Goal: Task Accomplishment & Management: Manage account settings

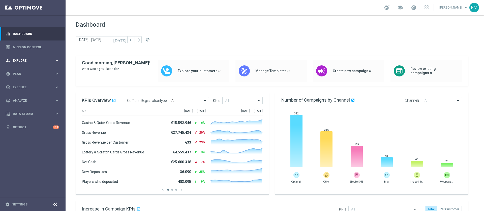
click at [35, 61] on span "Explore" at bounding box center [34, 60] width 42 height 3
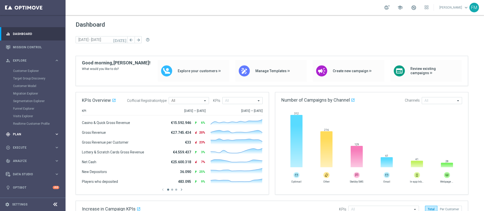
click at [24, 133] on span "Plan" at bounding box center [34, 134] width 42 height 3
click at [27, 89] on div "Actions" at bounding box center [39, 92] width 52 height 8
click at [24, 81] on div "Target Groups" at bounding box center [39, 85] width 52 height 8
click at [23, 88] on div "Target Groups" at bounding box center [39, 85] width 52 height 8
click at [23, 86] on link "Target Groups" at bounding box center [32, 84] width 39 height 4
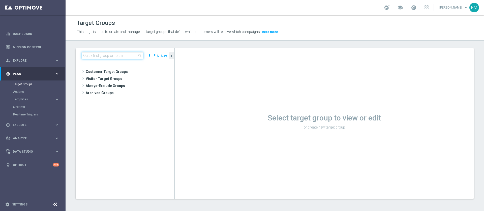
click at [103, 54] on input at bounding box center [112, 55] width 61 height 7
paste input "Churn 0-12M Talent ggr nb > 100 1st Casino lftime"
click at [113, 55] on input "Churn 0-12M Talent ggr nb > 100 1st Casino lftime" at bounding box center [112, 55] width 61 height 7
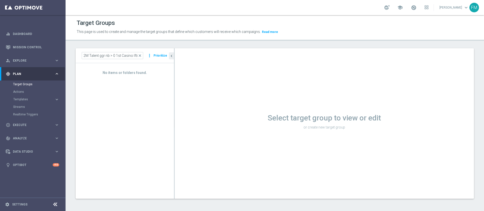
scroll to position [0, 0]
click at [143, 62] on div "Churn 0-12M Talent ggr nb > 0 1st Casino lftime close more_vert Prioritize" at bounding box center [125, 55] width 98 height 15
click at [121, 54] on input "Churn 0-12M Talent ggr nb > 0 1st Casino lftime" at bounding box center [112, 55] width 61 height 7
click at [130, 56] on input "Churn 0-12M Talent ggr nb > 0 1st Casino lftime" at bounding box center [112, 55] width 61 height 7
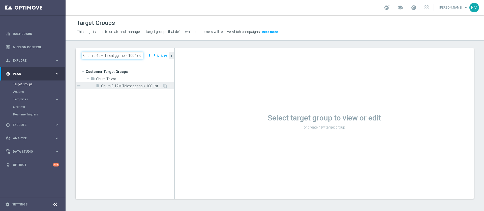
type input "Churn 0-12M Talent ggr nb > 100 1st Casino lftime"
click at [142, 86] on span "Churn 0-12M Talent ggr nb > 100 1st Casino lftime" at bounding box center [131, 86] width 61 height 4
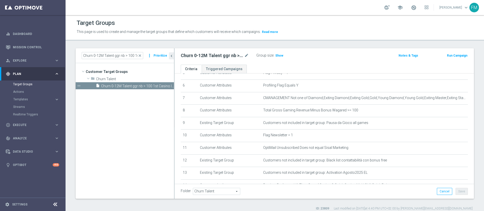
scroll to position [68, 0]
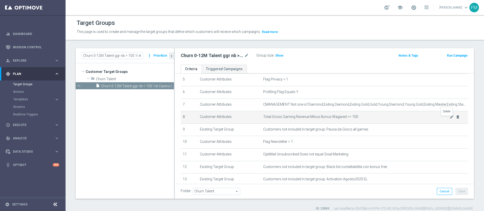
click at [456, 119] on icon "delete_forever" at bounding box center [458, 117] width 4 height 4
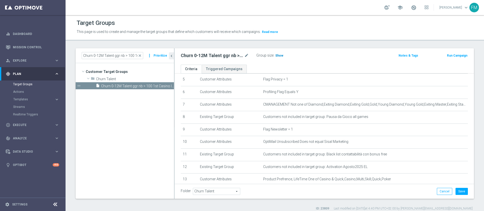
click at [275, 56] on span "Show" at bounding box center [279, 56] width 8 height 4
click at [455, 189] on button "Save" at bounding box center [461, 191] width 12 height 7
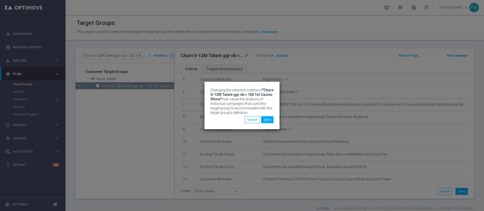
click at [328, 55] on div "Changing the selection criteria of "Churn 0-12M Talent ggr nb > 100 1st Casino …" at bounding box center [242, 105] width 484 height 211
click at [254, 120] on button "Cancel" at bounding box center [251, 119] width 15 height 7
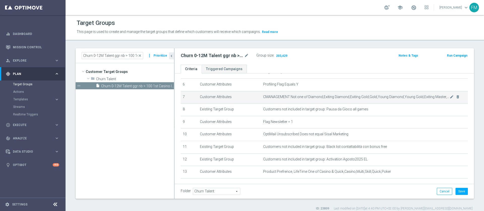
scroll to position [64, 0]
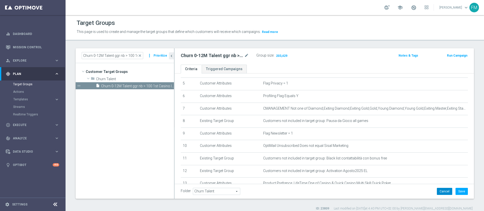
click at [437, 190] on button "Cancel" at bounding box center [444, 191] width 15 height 7
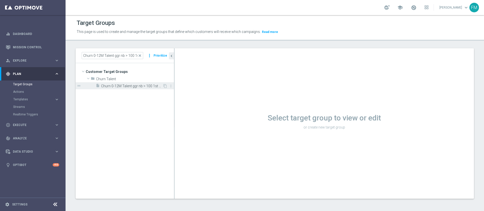
click at [134, 83] on div "insert_drive_file Churn 0-12M Talent ggr nb > 100 1st Casino lftime" at bounding box center [129, 85] width 67 height 7
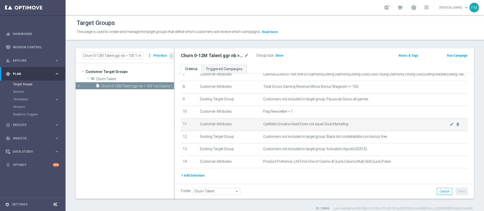
scroll to position [76, 0]
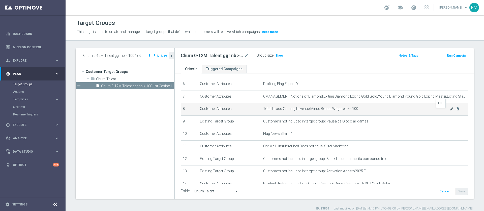
click at [450, 111] on icon "mode_edit" at bounding box center [452, 109] width 4 height 4
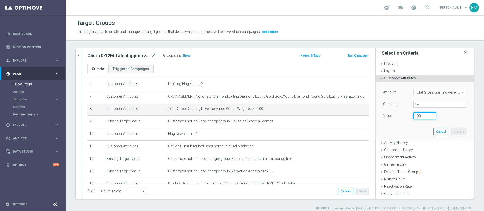
click at [420, 116] on input "100" at bounding box center [424, 116] width 23 height 7
type input "1"
type input "0"
click at [451, 133] on button "Update" at bounding box center [458, 131] width 15 height 7
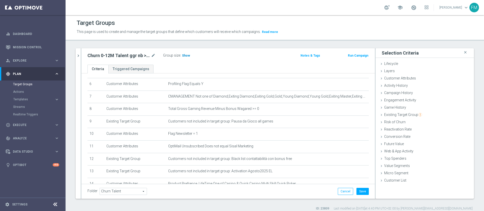
click at [184, 54] on span "Show" at bounding box center [186, 56] width 8 height 4
click at [361, 192] on button "Save" at bounding box center [362, 191] width 12 height 7
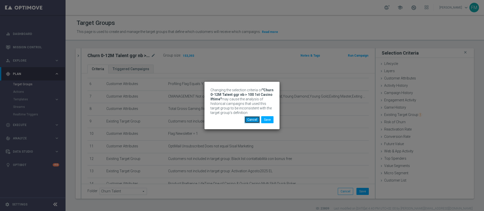
click at [259, 118] on button "Cancel" at bounding box center [251, 119] width 15 height 7
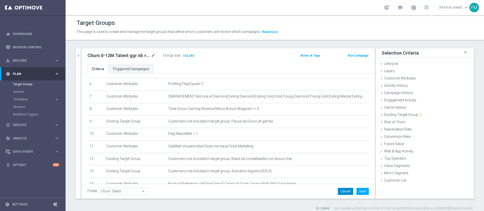
click at [338, 190] on button "Cancel" at bounding box center [345, 191] width 15 height 7
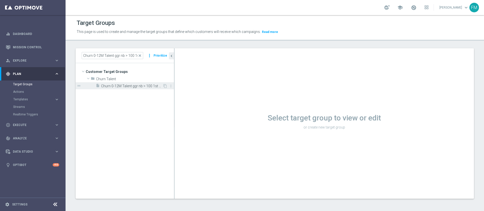
click at [145, 83] on div "insert_drive_file Churn 0-12M Talent ggr nb > 100 1st Casino lftime" at bounding box center [129, 85] width 67 height 7
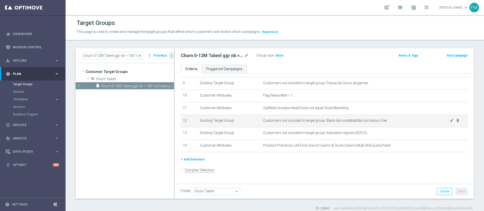
scroll to position [76, 0]
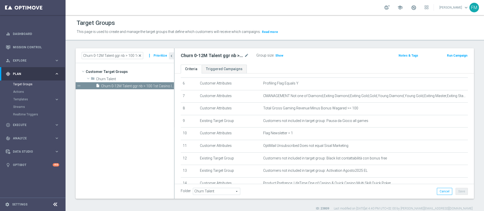
click at [140, 55] on span "close" at bounding box center [140, 56] width 4 height 4
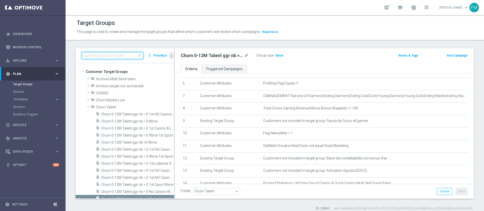
click at [132, 55] on input at bounding box center [112, 55] width 61 height 7
paste input "Reactivated Master Low 1st Sport"
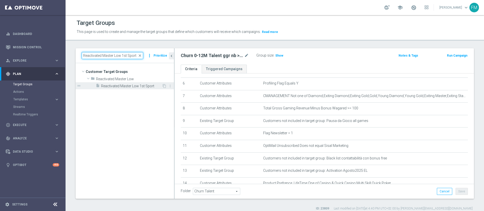
type input "Reactivated Master Low 1st Sport"
click at [140, 87] on span "Reactivated Master Low 1st Sport" at bounding box center [131, 86] width 61 height 4
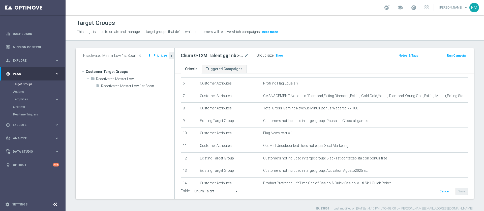
type input "Reactivated Master Low"
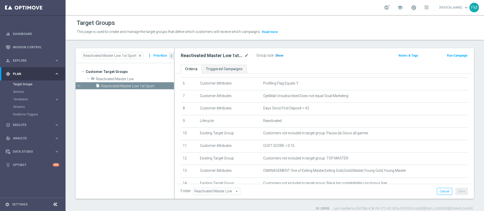
click at [277, 53] on h3 "Show" at bounding box center [279, 56] width 9 height 6
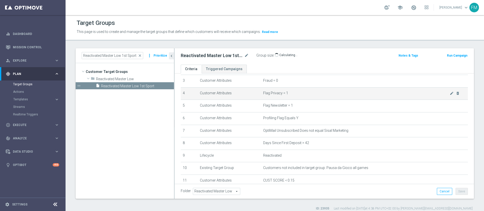
scroll to position [13, 0]
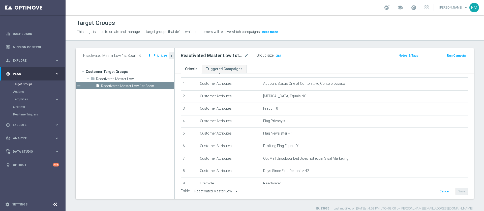
click at [141, 56] on span "close" at bounding box center [140, 56] width 4 height 4
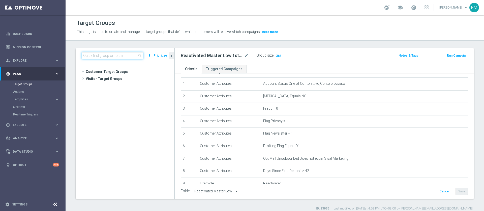
scroll to position [417, 0]
drag, startPoint x: 109, startPoint y: 53, endPoint x: 109, endPoint y: 57, distance: 4.8
click at [109, 56] on input at bounding box center [112, 55] width 61 height 7
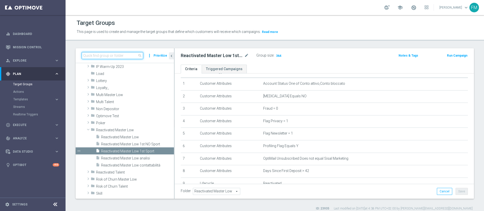
paste input "Churn 0-12M Talent ggr nb > 1500 1st Sport lftime"
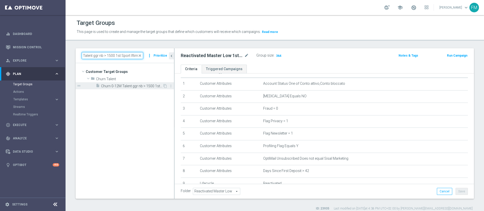
type input "Churn 0-12M Talent ggr nb > 1500 1st Sport lftime"
click at [117, 85] on span "Churn 0-12M Talent ggr nb > 1500 1st Sport lftime" at bounding box center [131, 86] width 61 height 4
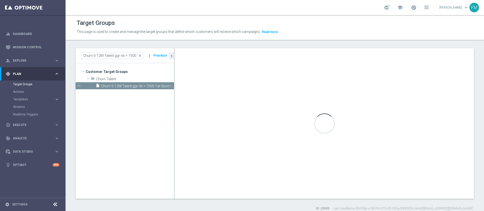
type input "Churn Talent"
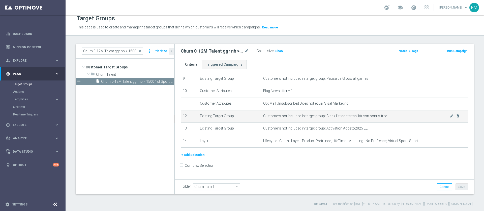
scroll to position [76, 0]
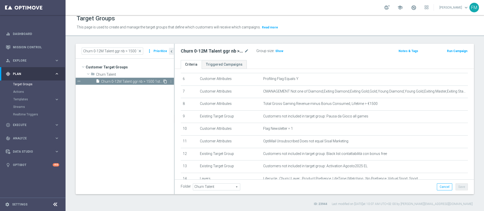
click at [165, 80] on icon "content_copy" at bounding box center [165, 82] width 4 height 4
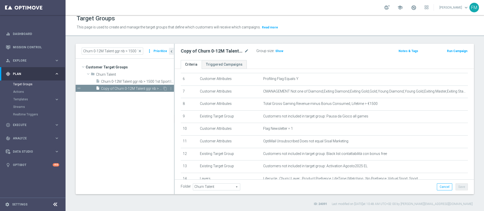
click at [119, 90] on span "Copy of Churn 0-12M Talent ggr nb > 1500 1st Sport lftime" at bounding box center [131, 89] width 61 height 4
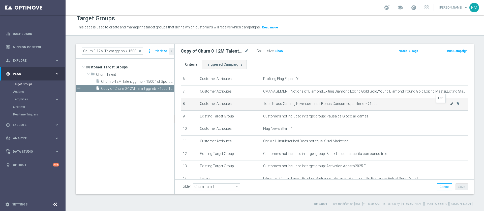
click at [450, 105] on icon "mode_edit" at bounding box center [452, 104] width 4 height 4
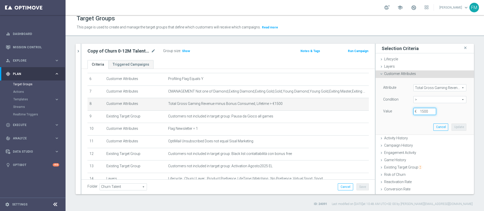
click at [424, 113] on input "1500" at bounding box center [424, 111] width 23 height 7
type input "100"
click at [451, 129] on button "Update" at bounding box center [458, 127] width 15 height 7
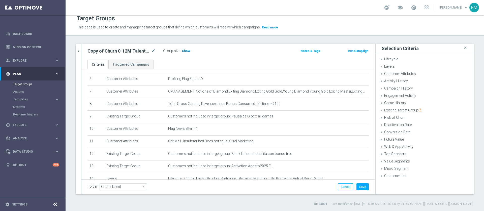
click at [186, 51] on span "Show" at bounding box center [186, 51] width 8 height 4
click at [155, 51] on icon "mode_edit" at bounding box center [153, 51] width 5 height 6
click at [100, 50] on input "Copy of Churn 0-12M Talent ggr nb > 1500 1st Sport lftime" at bounding box center [121, 51] width 68 height 7
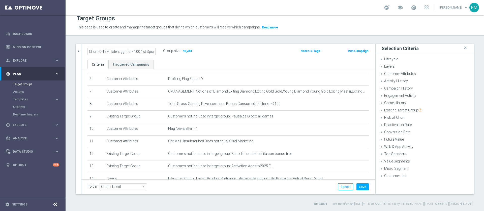
type input "Churn 0-12M Talent ggr nb > 100 1st Sport lftime"
click at [209, 55] on div "Group size : 38,491" at bounding box center [188, 52] width 50 height 8
click at [152, 53] on icon "mode_edit" at bounding box center [153, 51] width 5 height 6
click at [360, 189] on button "Save" at bounding box center [362, 187] width 12 height 7
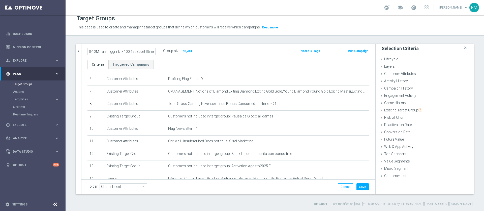
scroll to position [0, 0]
click at [153, 53] on icon "mode_edit" at bounding box center [153, 51] width 5 height 6
click at [77, 53] on icon "chevron_right" at bounding box center [78, 51] width 5 height 5
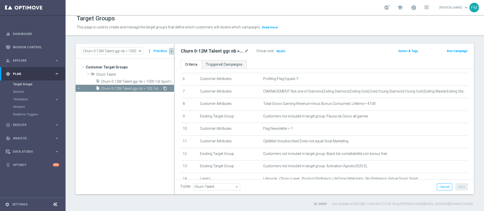
click at [164, 88] on icon "content_copy" at bounding box center [165, 89] width 4 height 4
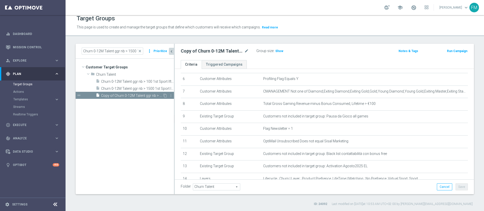
click at [143, 97] on span "Copy of Churn 0-12M Talent ggr nb > 100 1st Sport lftime" at bounding box center [131, 96] width 61 height 4
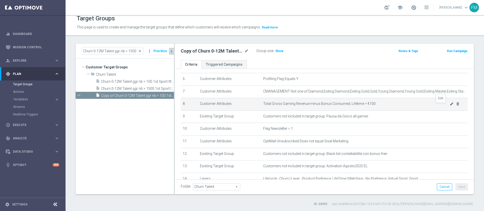
click at [450, 105] on icon "mode_edit" at bounding box center [452, 104] width 4 height 4
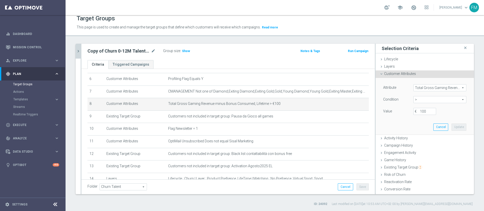
click at [425, 100] on span ">" at bounding box center [440, 100] width 52 height 7
click at [419, 147] on span "between" at bounding box center [440, 147] width 48 height 4
type input "between"
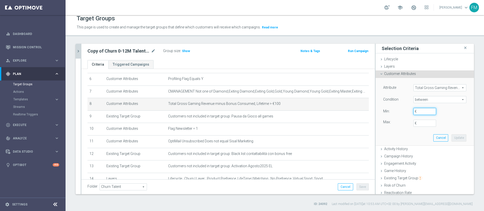
click at [414, 112] on input "€" at bounding box center [424, 111] width 23 height 7
type input "0"
click at [413, 124] on input "€" at bounding box center [424, 123] width 23 height 7
type input "100"
click at [451, 138] on button "Update" at bounding box center [458, 138] width 15 height 7
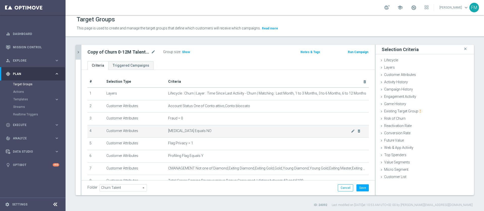
scroll to position [5, 0]
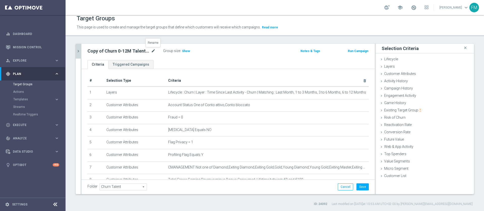
click at [154, 52] on icon "mode_edit" at bounding box center [153, 51] width 5 height 6
click at [105, 52] on input "Copy of Churn 0-12M Talent ggr nb > 100 1st Sport lftime" at bounding box center [121, 51] width 68 height 7
type input "Churn 0-12M Talent ggr nb tra 0 e 100 1st Sport lftime"
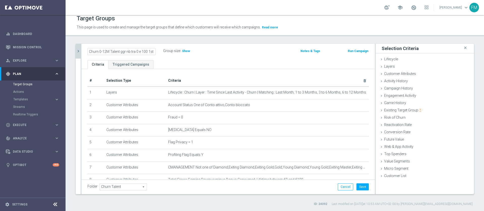
click at [232, 56] on div "Churn 0-12M Talent ggr nb tra 0 e 100 1st Sport lftime Group size : Show Notes …" at bounding box center [227, 52] width 293 height 16
click at [359, 186] on button "Save" at bounding box center [362, 187] width 12 height 7
click at [186, 53] on h3 "Show" at bounding box center [185, 51] width 9 height 6
click at [80, 50] on icon "chevron_right" at bounding box center [78, 51] width 5 height 5
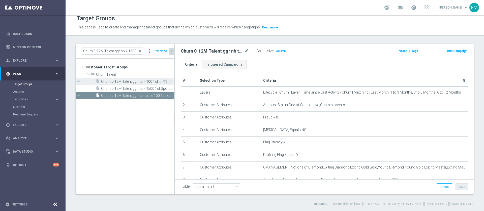
click at [143, 82] on span "Churn 0-12M Talent ggr nb > 100 1st Sport lftime" at bounding box center [131, 82] width 61 height 4
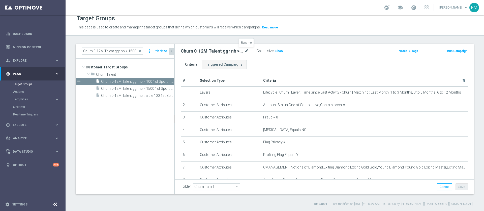
click at [247, 51] on icon "mode_edit" at bounding box center [246, 51] width 5 height 6
click at [238, 50] on input "Churn 0-12M Talent ggr nb > 100 1st Sport lftime" at bounding box center [215, 51] width 68 height 7
type input "Churn 0-12M Talent ggr nb > 100 1st Casino lftime"
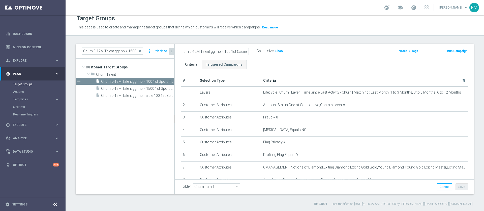
click at [316, 51] on div "Churn 0-12M Talent ggr nb > 100 1st Casino lftime Group size : Show" at bounding box center [275, 52] width 196 height 8
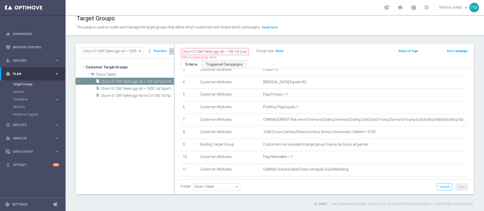
scroll to position [38, 0]
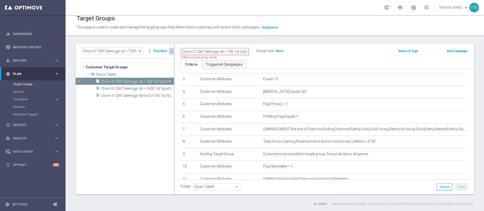
click at [315, 58] on div "Churn 0-12M Talent ggr nb > 100 1st Casino lftime Name length must be more than…" at bounding box center [324, 52] width 299 height 16
click at [244, 51] on input "Churn 0-12M Talent ggr nb > 100 1st Casino lftime" at bounding box center [215, 51] width 68 height 7
click at [431, 188] on div "Folder Churn Talent Churn Talent arrow_drop_down search Cancel Save Saving..." at bounding box center [324, 187] width 287 height 7
click at [437, 189] on button "Cancel" at bounding box center [444, 187] width 15 height 7
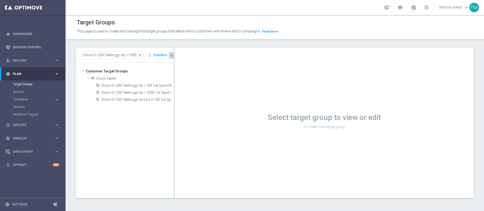
scroll to position [1, 0]
click at [135, 82] on div "insert_drive_file Churn 0-12M Talent ggr nb > 100 1st Sport lftime" at bounding box center [129, 85] width 67 height 7
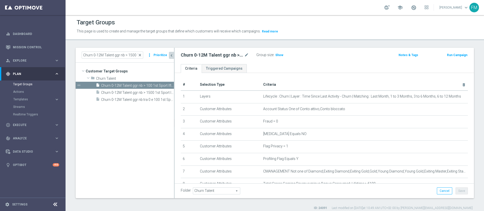
click at [141, 54] on span "close" at bounding box center [140, 55] width 4 height 4
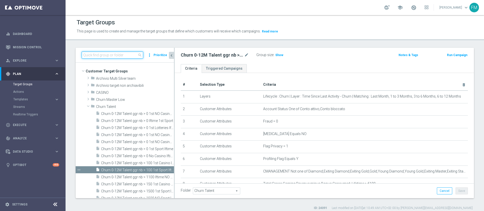
click at [130, 54] on input at bounding box center [112, 55] width 61 height 7
paste input "Churn 0-12M Talent ggr nb > 100 1st Casino lftime"
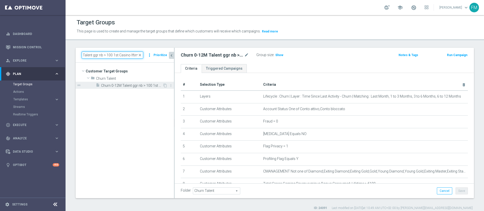
type input "Churn 0-12M Talent ggr nb > 100 1st Casino lftime"
click at [139, 83] on div "insert_drive_file Churn 0-12M Talent ggr nb > 100 1st Casino lftime" at bounding box center [129, 85] width 67 height 7
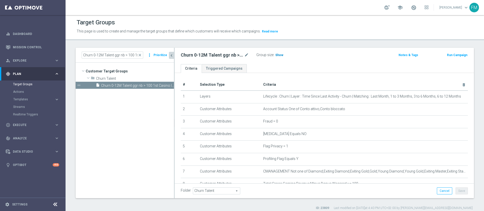
click at [280, 55] on span "Show" at bounding box center [279, 55] width 8 height 4
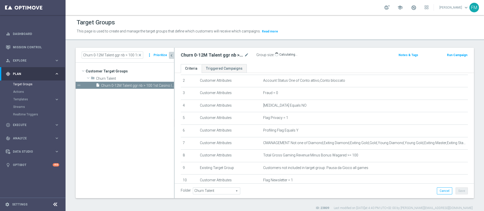
scroll to position [9, 0]
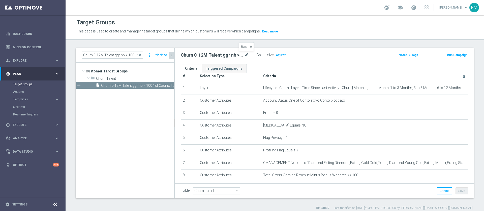
click at [248, 56] on icon "mode_edit" at bounding box center [246, 55] width 5 height 6
click at [166, 86] on icon "content_copy" at bounding box center [165, 86] width 4 height 4
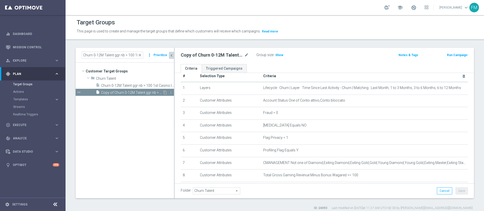
click at [121, 94] on span "Copy of Churn 0-12M Talent ggr nb > 100 1st Casino lftime" at bounding box center [131, 93] width 61 height 4
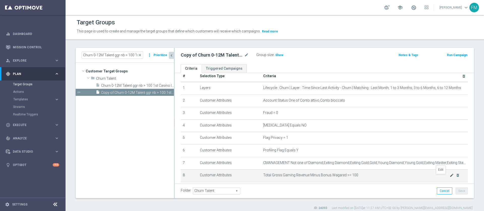
click at [450, 176] on icon "mode_edit" at bounding box center [452, 176] width 4 height 4
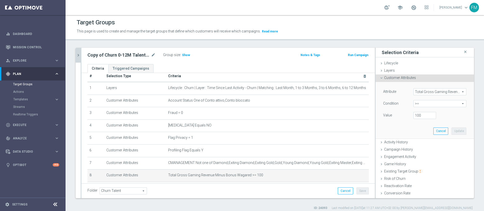
click at [424, 101] on span ">=" at bounding box center [440, 104] width 52 height 7
click at [425, 152] on span "between" at bounding box center [440, 151] width 48 height 4
type input "between"
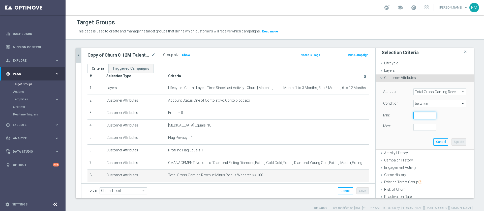
click at [421, 116] on input "number" at bounding box center [424, 115] width 23 height 7
type input "20"
click at [413, 125] on input "number" at bounding box center [424, 127] width 23 height 7
type input "99"
type input "99.9999"
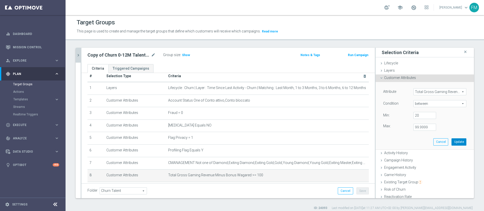
click at [451, 140] on button "Update" at bounding box center [458, 142] width 15 height 7
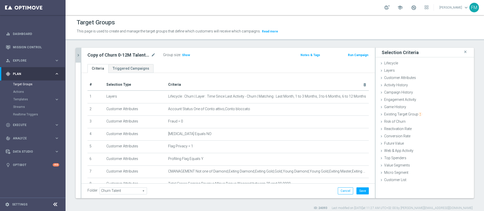
scroll to position [109, 0]
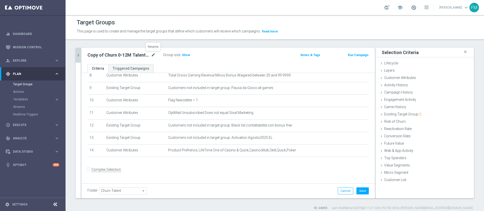
click at [153, 53] on icon "mode_edit" at bounding box center [153, 55] width 5 height 6
click at [127, 56] on input "Copy of Churn 0-12M Talent ggr nb > 100 1st Casino lftime" at bounding box center [121, 55] width 68 height 7
type input "Copy of Churn 0-12M Talent ggr nb tra 20 e 99 1st Casino lftime"
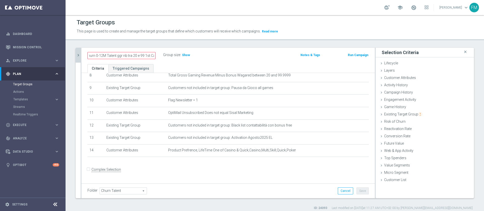
scroll to position [0, 0]
click at [179, 63] on div "Copy of Churn 0-12M Talent ggr nb tra 20 e 99 1st Casino lftime Group size : Sh…" at bounding box center [227, 56] width 293 height 16
click at [154, 57] on icon "mode_edit" at bounding box center [153, 55] width 5 height 6
click at [99, 56] on input "Copy of Churn 0-12M Talent ggr nb tra 20 e 99 1st Casino lftime" at bounding box center [121, 55] width 68 height 7
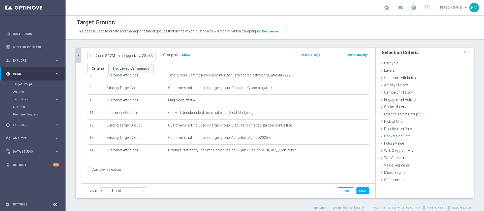
scroll to position [0, 0]
type input "Churn 0-12M Talent ggr nb tra 20 e 99 1st Casino lftime"
click at [238, 57] on div "Churn 0-12M Talent ggr nb tra 20 e 99 1st Casino lftime Group size : Show" at bounding box center [180, 56] width 193 height 8
click at [356, 192] on button "Save" at bounding box center [362, 191] width 12 height 7
click at [188, 56] on span "Show" at bounding box center [186, 55] width 8 height 4
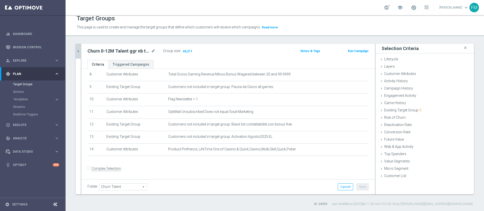
scroll to position [109, 0]
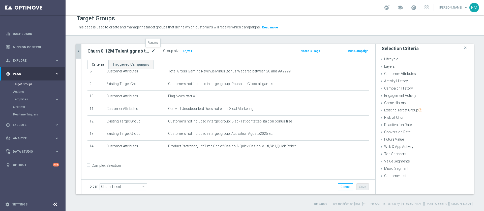
click at [154, 51] on icon "mode_edit" at bounding box center [153, 51] width 5 height 6
click at [78, 51] on icon "chevron_right" at bounding box center [78, 51] width 5 height 5
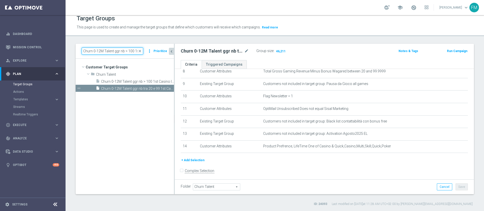
click at [139, 49] on input "Churn 0-12M Talent ggr nb > 100 1st Casino lftime" at bounding box center [112, 51] width 61 height 7
click at [140, 50] on span "close" at bounding box center [140, 51] width 4 height 4
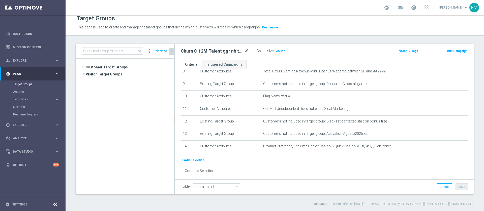
scroll to position [221, 0]
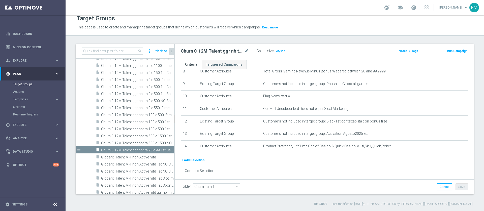
click at [140, 50] on span "search" at bounding box center [140, 51] width 4 height 4
click at [108, 51] on input at bounding box center [112, 51] width 61 height 7
paste input "Churn 0-12M Talent ggr nb > 100 1st Casino lftime"
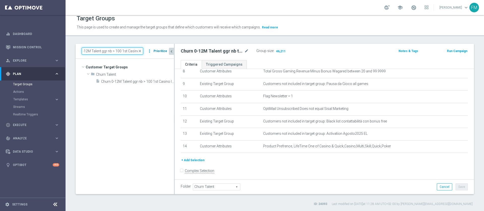
scroll to position [0, 0]
type input "Churn 0-12M Talent ggr nb > 100 1st Casino"
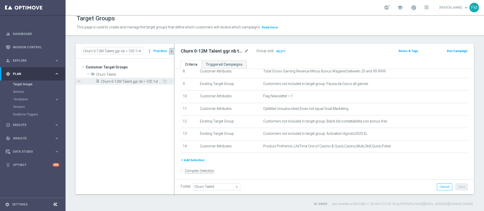
click at [137, 82] on span "Churn 0-12M Talent ggr nb > 100 1st Casino lftime" at bounding box center [131, 82] width 61 height 4
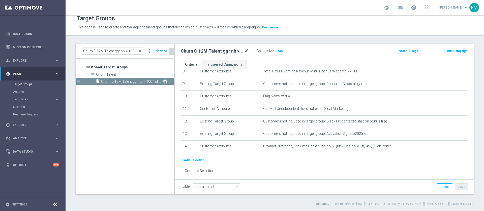
click at [163, 81] on icon "content_copy" at bounding box center [165, 82] width 4 height 4
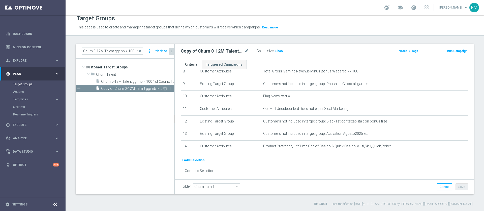
click at [115, 87] on span "Copy of Churn 0-12M Talent ggr nb > 100 1st Casino lftime" at bounding box center [131, 89] width 61 height 4
click at [248, 51] on icon "mode_edit" at bounding box center [246, 51] width 5 height 6
click at [197, 50] on input "Copy of Churn 0-12M Talent ggr nb > 100 1st Casino lftime" at bounding box center [215, 51] width 68 height 7
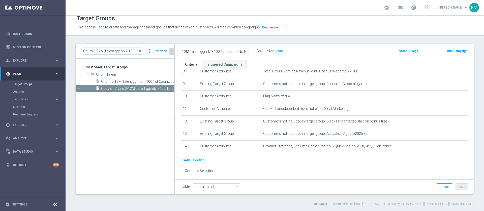
type input "Churn 0-12M Talent ggr nb > 100 1st Casino No NL lftime"
click at [303, 58] on div "Churn 0-12M Talent ggr nb > 100 1st Casino No NL lftime Group size : Show Notes…" at bounding box center [324, 52] width 299 height 16
click at [248, 50] on icon "mode_edit" at bounding box center [246, 51] width 5 height 6
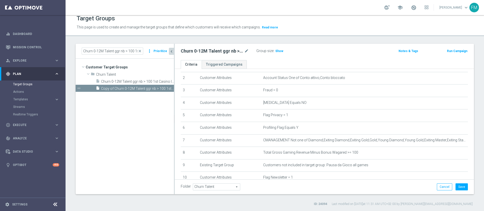
scroll to position [38, 0]
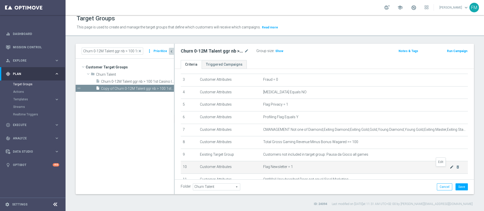
click at [450, 169] on icon "mode_edit" at bounding box center [452, 167] width 4 height 4
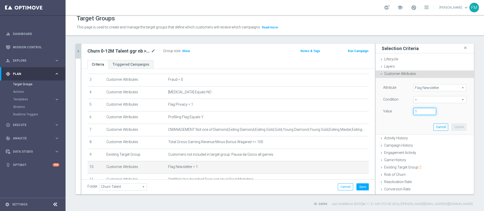
click at [418, 115] on input "1" at bounding box center [424, 111] width 23 height 7
type input "0"
click at [451, 124] on button "Update" at bounding box center [458, 127] width 15 height 7
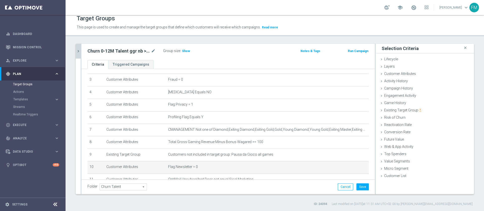
click at [180, 52] on label ":" at bounding box center [180, 51] width 1 height 4
click at [184, 51] on span "Show" at bounding box center [186, 51] width 8 height 4
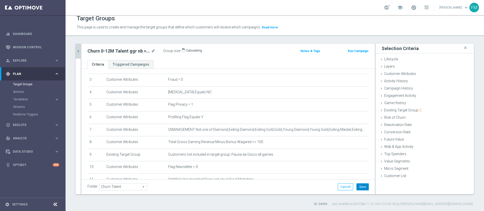
click at [360, 188] on button "Save" at bounding box center [362, 187] width 12 height 7
click at [76, 50] on icon "chevron_right" at bounding box center [78, 51] width 5 height 5
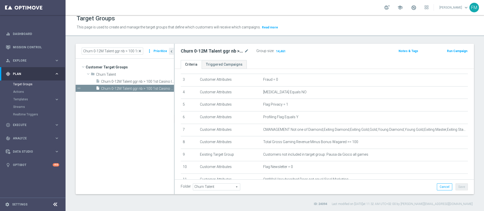
click at [140, 49] on span "close" at bounding box center [140, 51] width 4 height 4
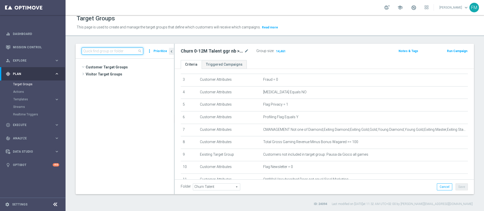
click at [138, 49] on input at bounding box center [112, 51] width 61 height 7
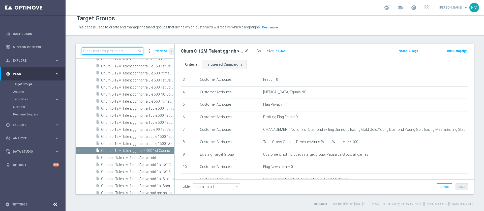
paste input "Multi Talent ggr nb lm > 0 1st NO Sport lm saldo"
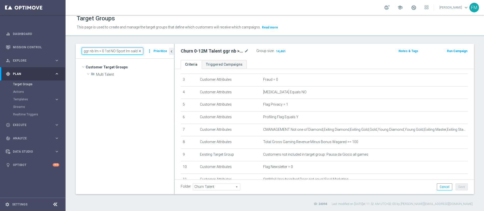
scroll to position [0, 0]
type input "Multi Talent ggr nb lm > 0 1st NO Sport lm saldo"
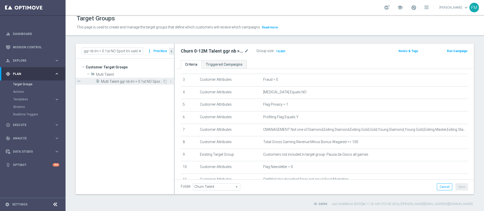
click at [140, 84] on div "insert_drive_file Multi Talent ggr nb lm > 0 1st NO Sport [PERSON_NAME]" at bounding box center [129, 81] width 67 height 7
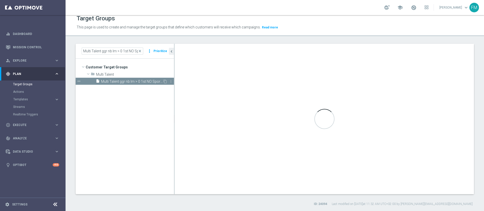
type input "Multi Talent"
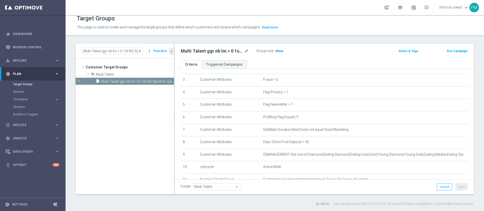
click at [276, 49] on h3 "Show" at bounding box center [279, 51] width 9 height 6
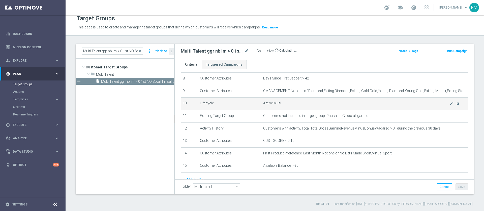
scroll to position [113, 0]
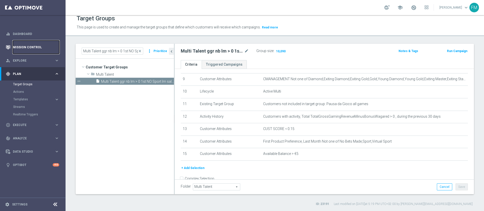
click at [29, 47] on link "Mission Control" at bounding box center [36, 47] width 46 height 13
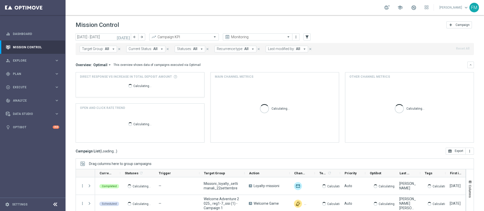
click at [97, 49] on span "Target Group:" at bounding box center [93, 49] width 22 height 4
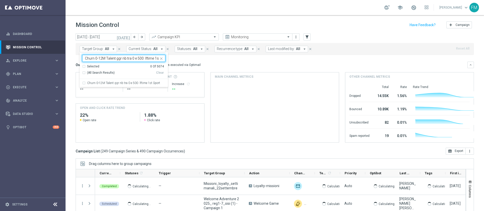
scroll to position [0, 10]
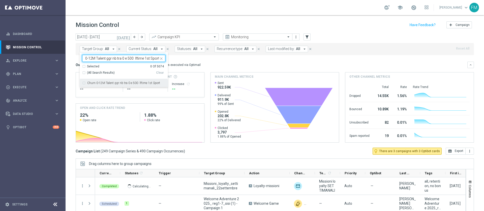
click at [121, 82] on label "Churn 0-12M Talent ggr nb tra 0 e 500 lftime 1st Sport" at bounding box center [123, 83] width 73 height 3
type input "Churn 0-12M Talent ggr nb tra 0 e 500 lftime 1st Sport"
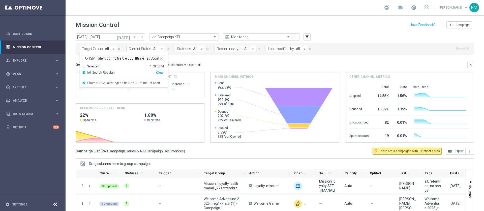
scroll to position [0, 0]
click at [210, 12] on div "school [PERSON_NAME] keyboard_arrow_down FM" at bounding box center [275, 7] width 418 height 15
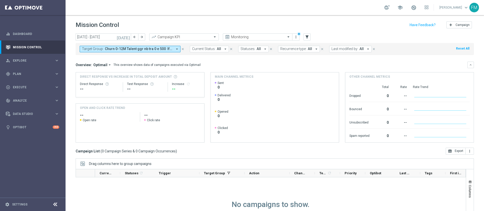
click at [127, 37] on icon "[DATE]" at bounding box center [124, 37] width 14 height 5
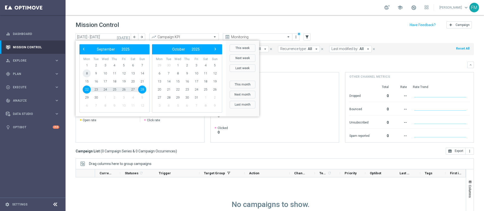
click at [87, 75] on span "8" at bounding box center [87, 74] width 8 height 8
click at [140, 75] on span "14" at bounding box center [142, 74] width 8 height 8
type input "[DATE] - [DATE]"
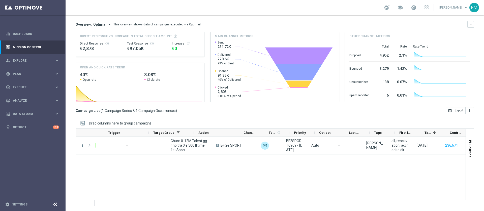
scroll to position [0, 61]
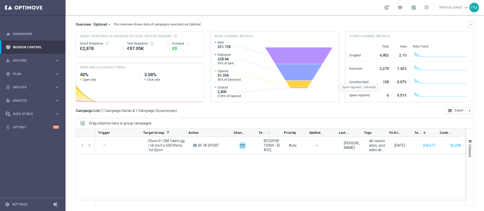
click at [351, 91] on div "Spam reported" at bounding box center [359, 95] width 20 height 8
